Goal: Task Accomplishment & Management: Manage account settings

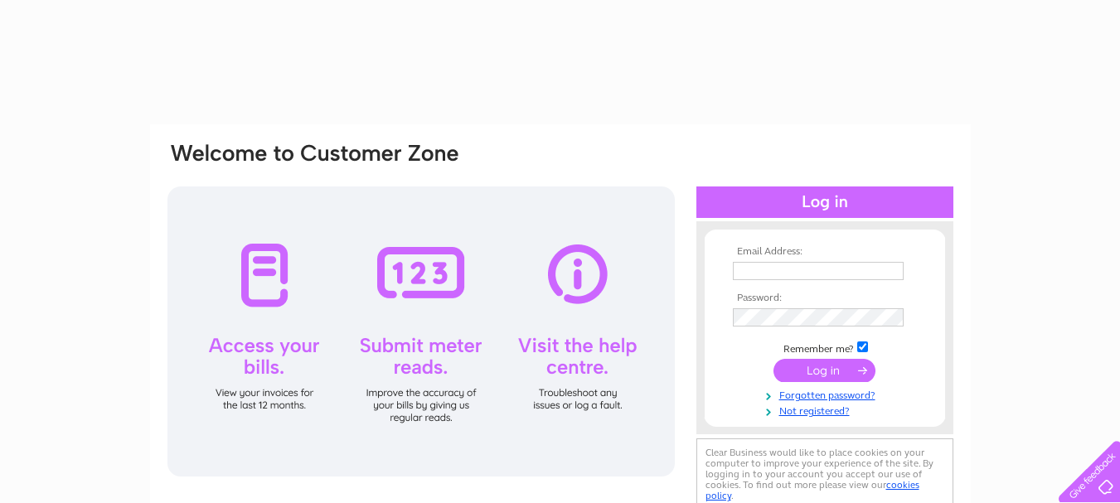
type input "[EMAIL_ADDRESS][DOMAIN_NAME]"
click at [849, 366] on input "submit" at bounding box center [824, 370] width 102 height 23
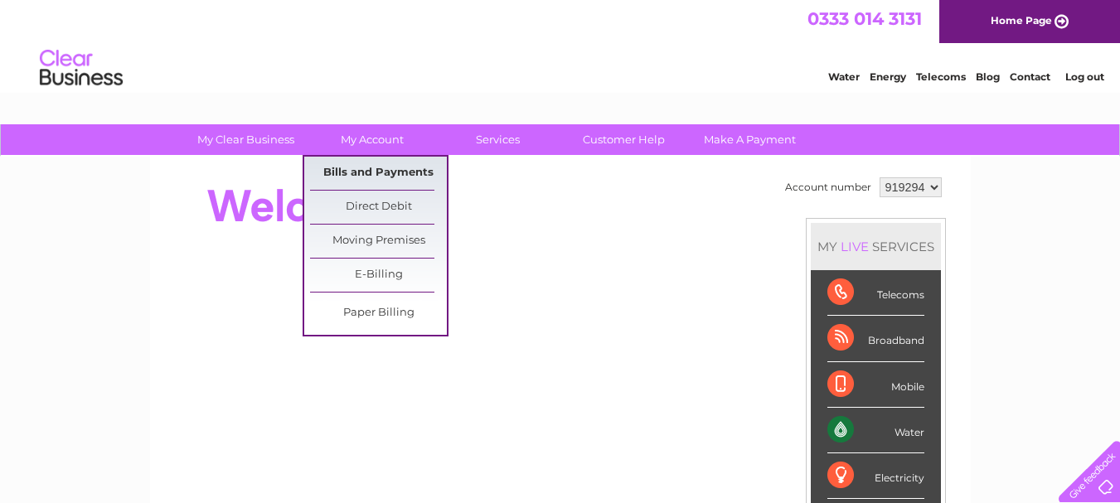
click at [385, 162] on link "Bills and Payments" at bounding box center [378, 173] width 137 height 33
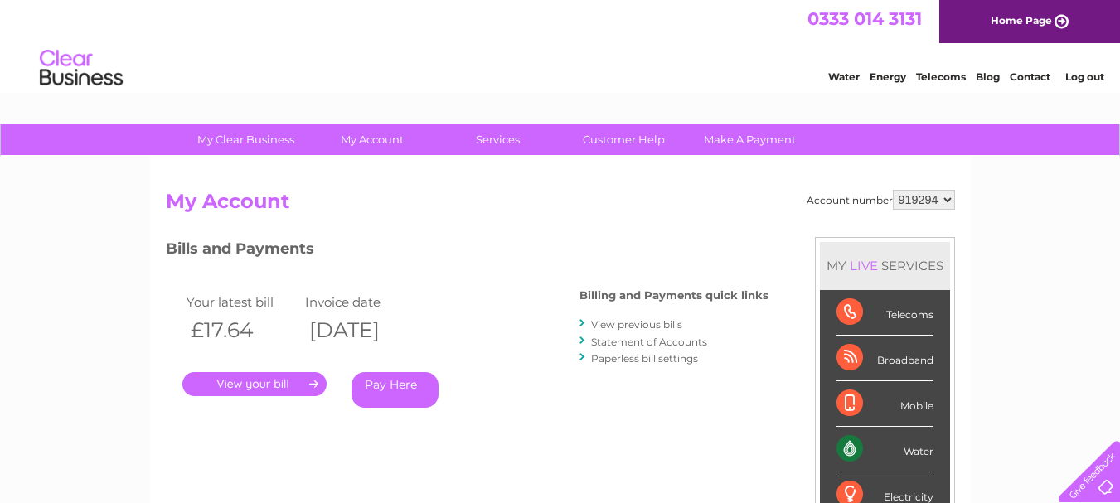
click at [283, 384] on link "." at bounding box center [254, 384] width 144 height 24
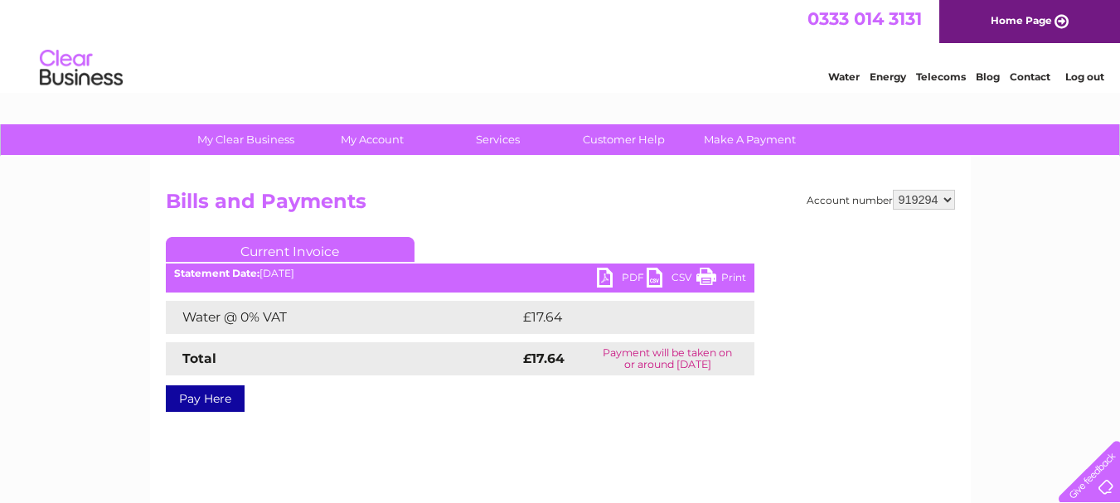
click at [610, 274] on link "PDF" at bounding box center [622, 280] width 50 height 24
